Goal: Task Accomplishment & Management: Complete application form

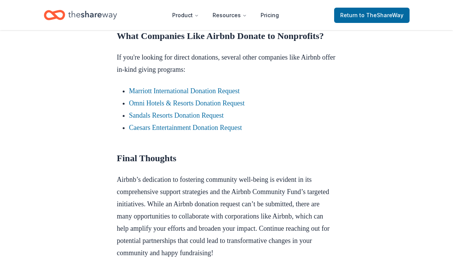
scroll to position [687, 0]
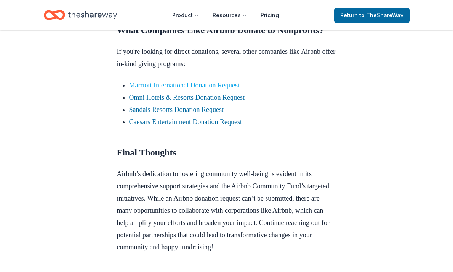
click at [200, 89] on link "Marriott International Donation Request" at bounding box center [184, 85] width 111 height 8
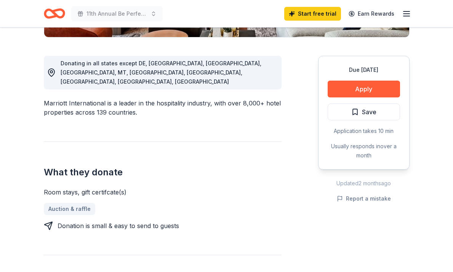
scroll to position [196, 0]
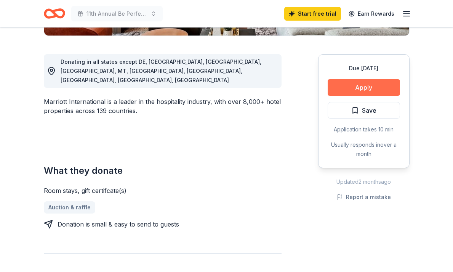
click at [376, 89] on button "Apply" at bounding box center [364, 87] width 72 height 17
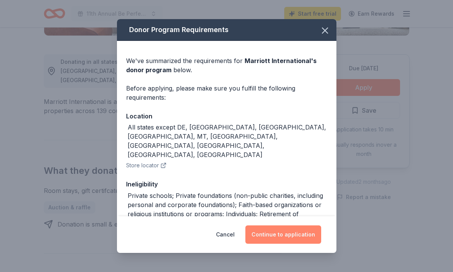
click at [286, 235] on button "Continue to application" at bounding box center [284, 234] width 76 height 18
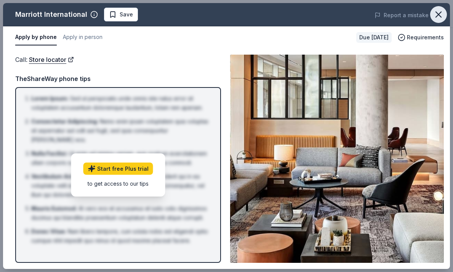
click at [438, 14] on icon "button" at bounding box center [438, 14] width 5 height 5
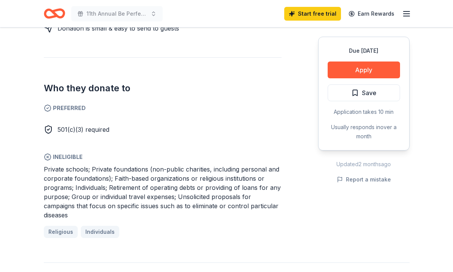
scroll to position [400, 0]
